Goal: Check status

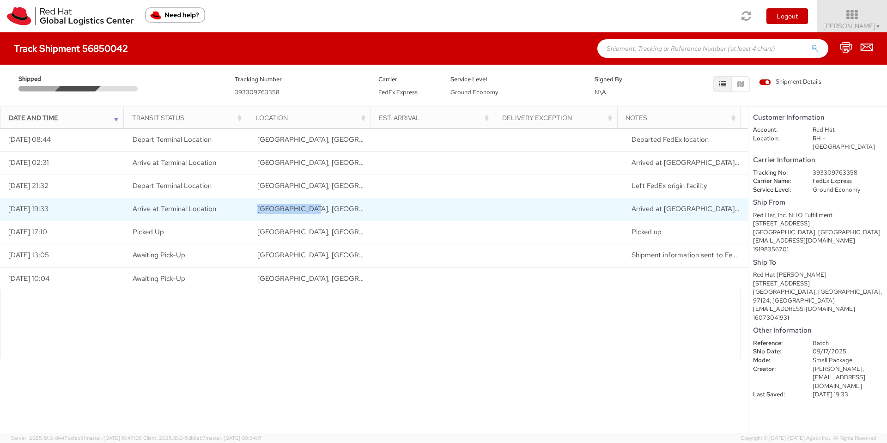
drag, startPoint x: 318, startPoint y: 212, endPoint x: 214, endPoint y: 204, distance: 104.3
click at [215, 205] on tr "[DATE] 19:33 Arrive at [GEOGRAPHIC_DATA] [GEOGRAPHIC_DATA], [GEOGRAPHIC_DATA], …" at bounding box center [374, 209] width 748 height 23
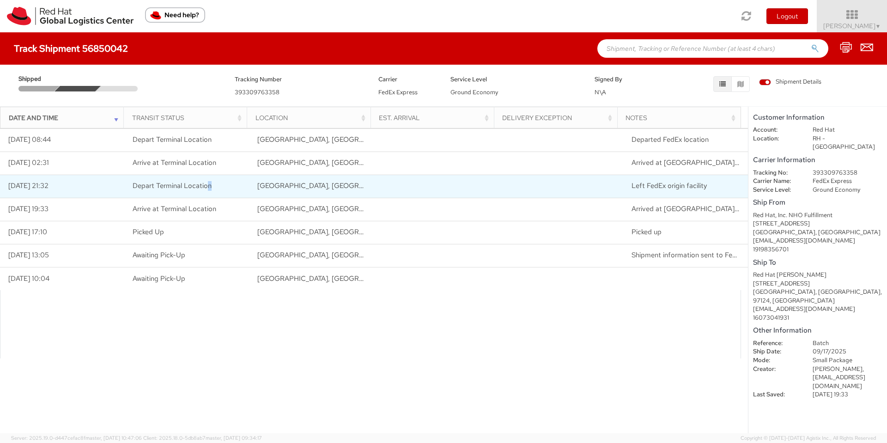
click at [208, 190] on td "Depart Terminal Location" at bounding box center [187, 186] width 125 height 23
click at [319, 185] on td "[GEOGRAPHIC_DATA], [GEOGRAPHIC_DATA], [GEOGRAPHIC_DATA]" at bounding box center [312, 186] width 125 height 23
drag, startPoint x: 323, startPoint y: 183, endPoint x: 259, endPoint y: 182, distance: 64.3
click at [259, 183] on td "[GEOGRAPHIC_DATA], [GEOGRAPHIC_DATA], [GEOGRAPHIC_DATA]" at bounding box center [312, 186] width 125 height 23
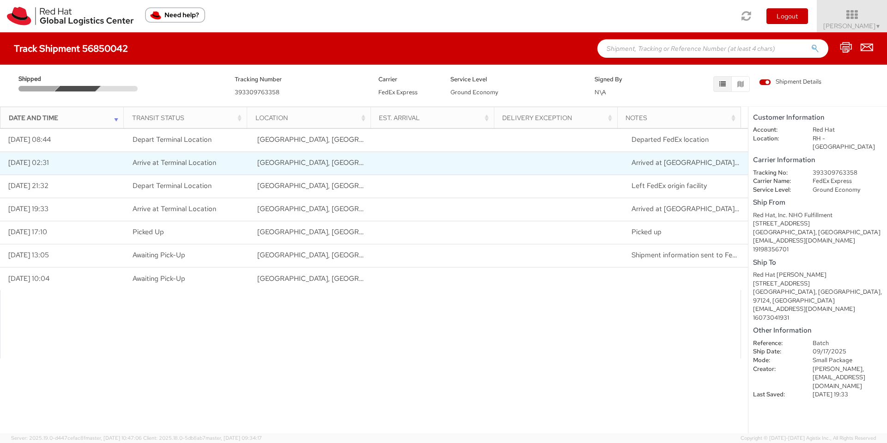
drag, startPoint x: 338, startPoint y: 167, endPoint x: 345, endPoint y: 165, distance: 7.3
click at [338, 167] on td "[GEOGRAPHIC_DATA], [GEOGRAPHIC_DATA], [GEOGRAPHIC_DATA]" at bounding box center [312, 163] width 125 height 23
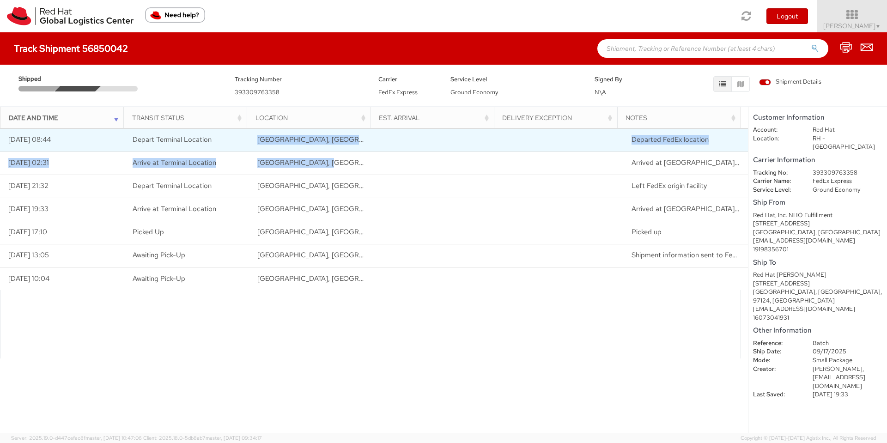
drag, startPoint x: 357, startPoint y: 167, endPoint x: 242, endPoint y: 142, distance: 117.3
click at [242, 142] on tbody "[DATE] 08:44 Depart Terminal Location [GEOGRAPHIC_DATA], [GEOGRAPHIC_DATA], [GE…" at bounding box center [374, 209] width 748 height 162
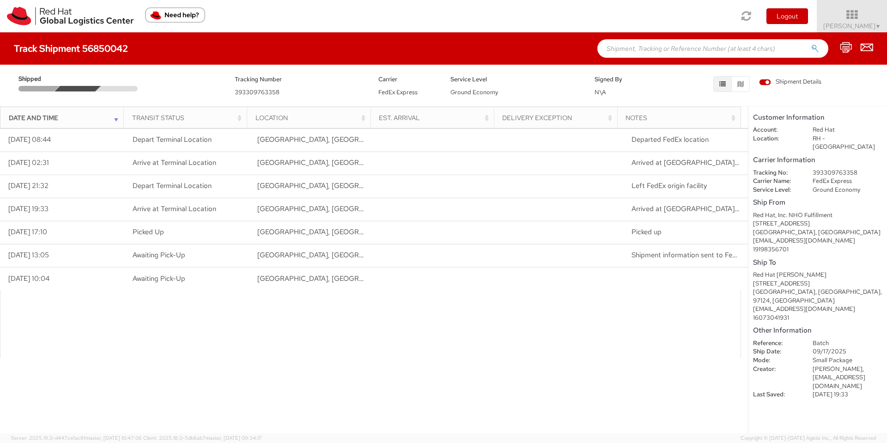
click at [345, 292] on div at bounding box center [370, 324] width 741 height 68
